Goal: Task Accomplishment & Management: Manage account settings

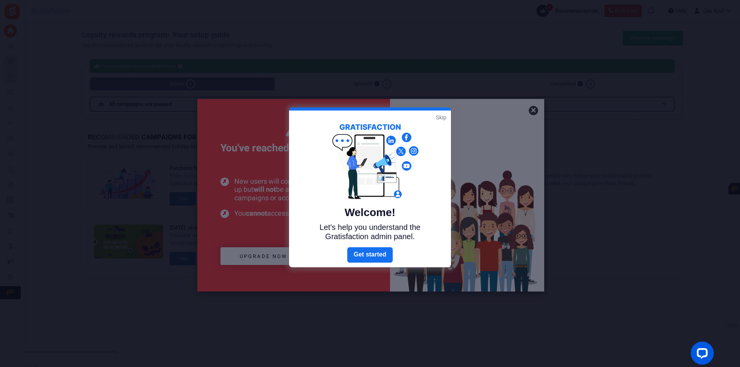
click at [440, 116] on link "Skip" at bounding box center [441, 118] width 10 height 8
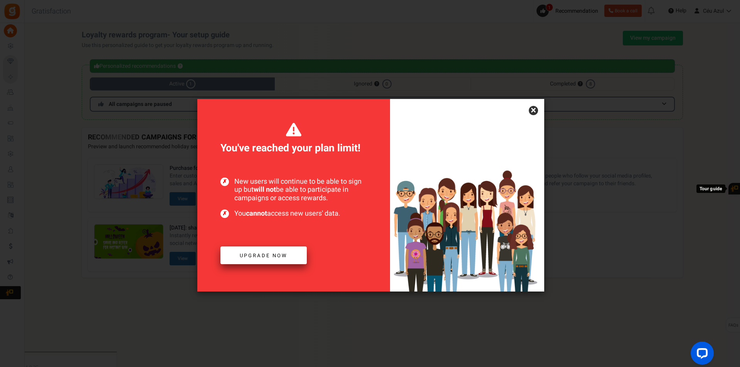
click at [268, 253] on span "Upgrade now" at bounding box center [264, 255] width 48 height 7
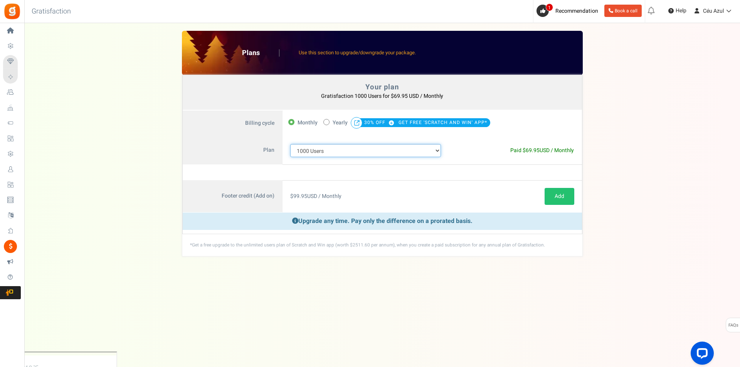
click at [379, 152] on select "100 Users 200 Users 500 Users 1000 Users 2000 Users 3000 Users 4000 Users 5000 …" at bounding box center [365, 150] width 151 height 13
select select "710"
click at [290, 144] on select "100 Users 200 Users 500 Users 1000 Users 2000 Users 3000 Users 4000 Users 5000 …" at bounding box center [365, 150] width 151 height 13
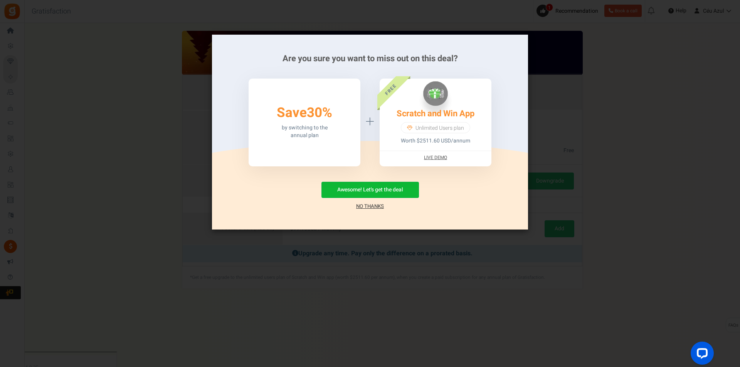
click at [376, 206] on link "No Thanks" at bounding box center [370, 207] width 28 height 8
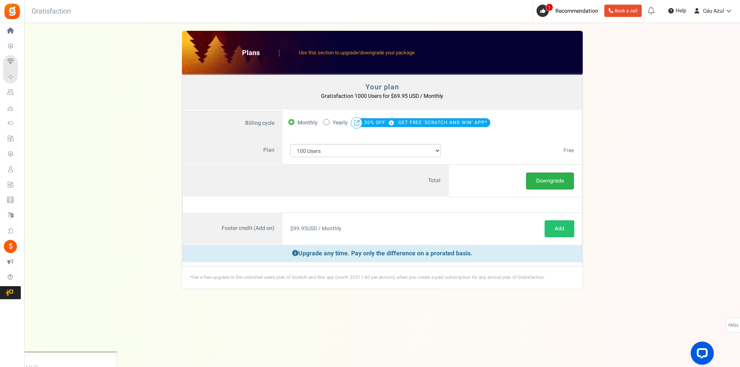
click at [541, 184] on button "Downgrade" at bounding box center [550, 181] width 48 height 17
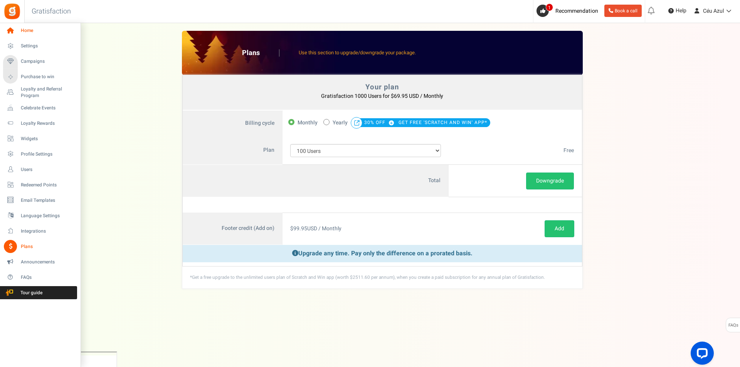
click at [34, 30] on span "Home" at bounding box center [48, 30] width 54 height 7
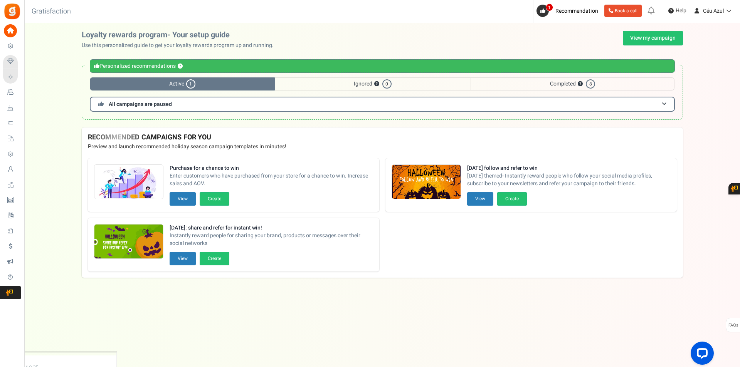
click at [172, 82] on span "Active 1" at bounding box center [182, 83] width 185 height 13
click at [189, 106] on h3 "All campaigns are paused" at bounding box center [382, 104] width 585 height 15
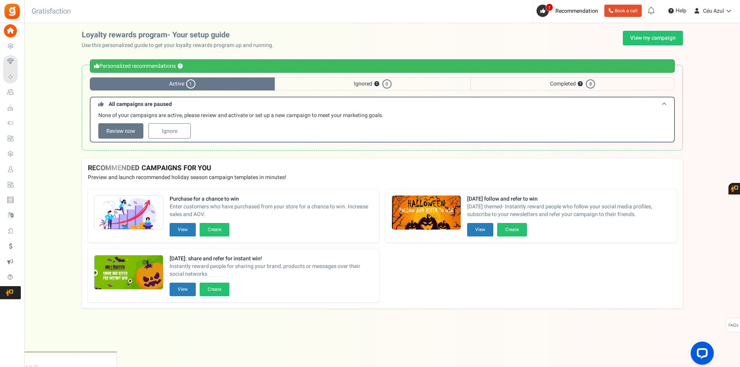
click at [188, 102] on h3 "All campaigns are paused" at bounding box center [382, 104] width 585 height 14
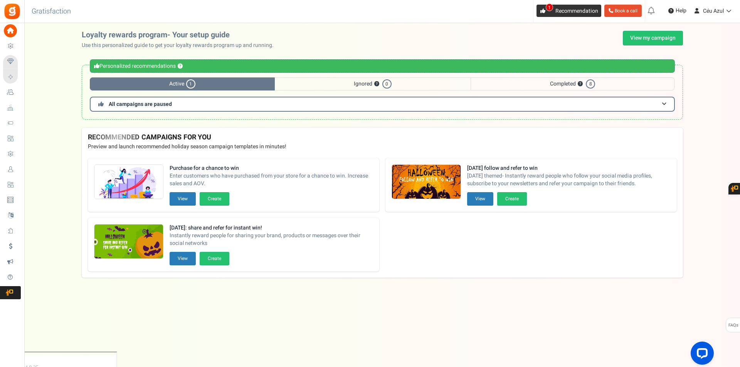
click at [546, 7] on span "1" at bounding box center [549, 7] width 7 height 8
